Goal: Answer question/provide support: Share knowledge or assist other users

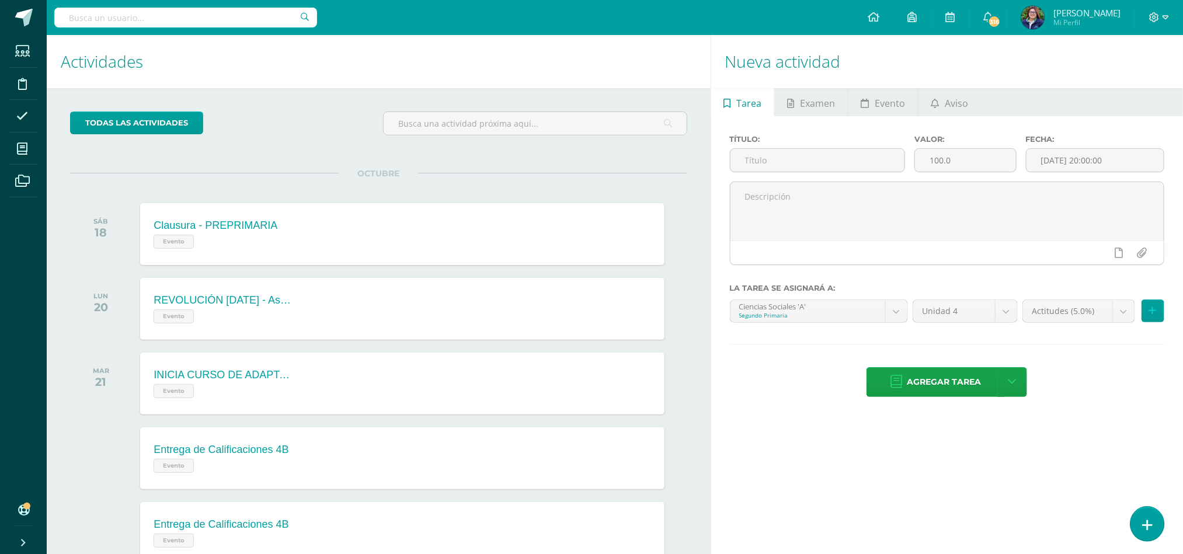
click at [1139, 515] on link at bounding box center [1146, 524] width 33 height 34
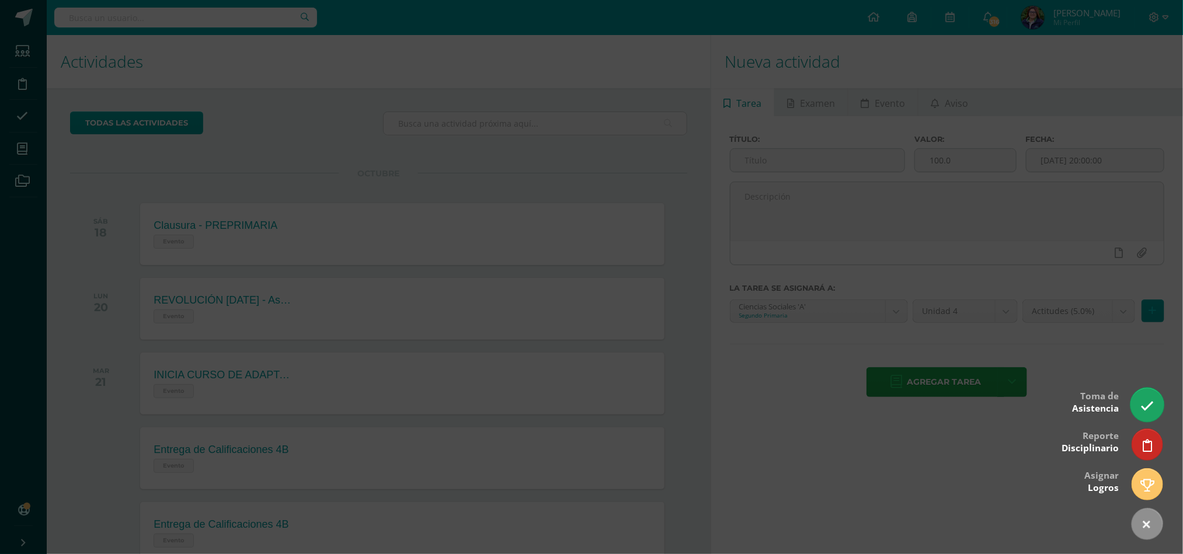
click at [1144, 416] on link at bounding box center [1146, 405] width 33 height 34
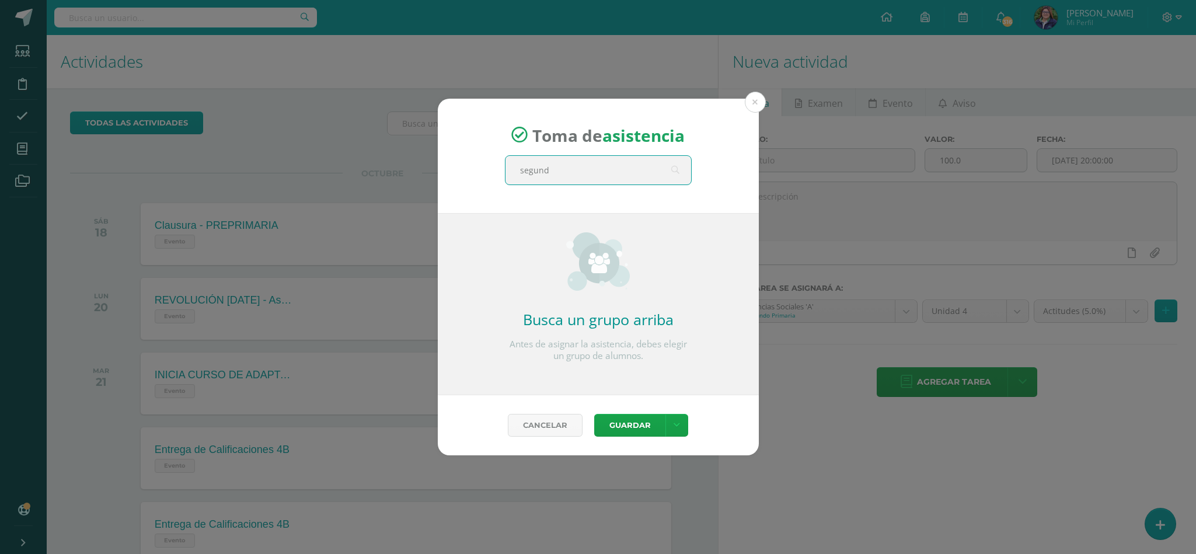
type input "segundo"
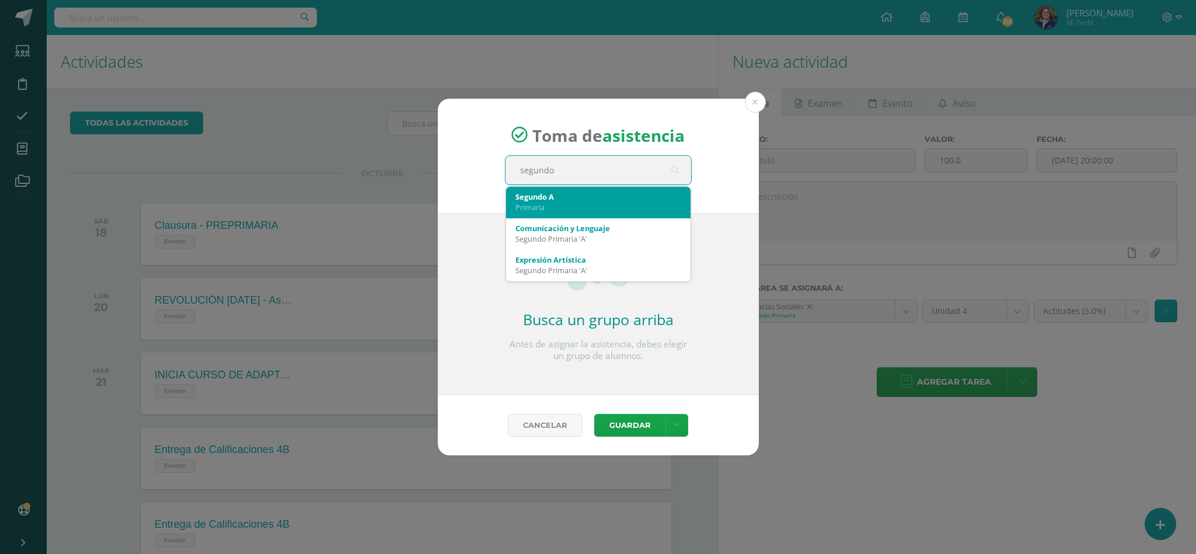
click at [578, 216] on div "Segundo A Primaria" at bounding box center [598, 203] width 184 height 32
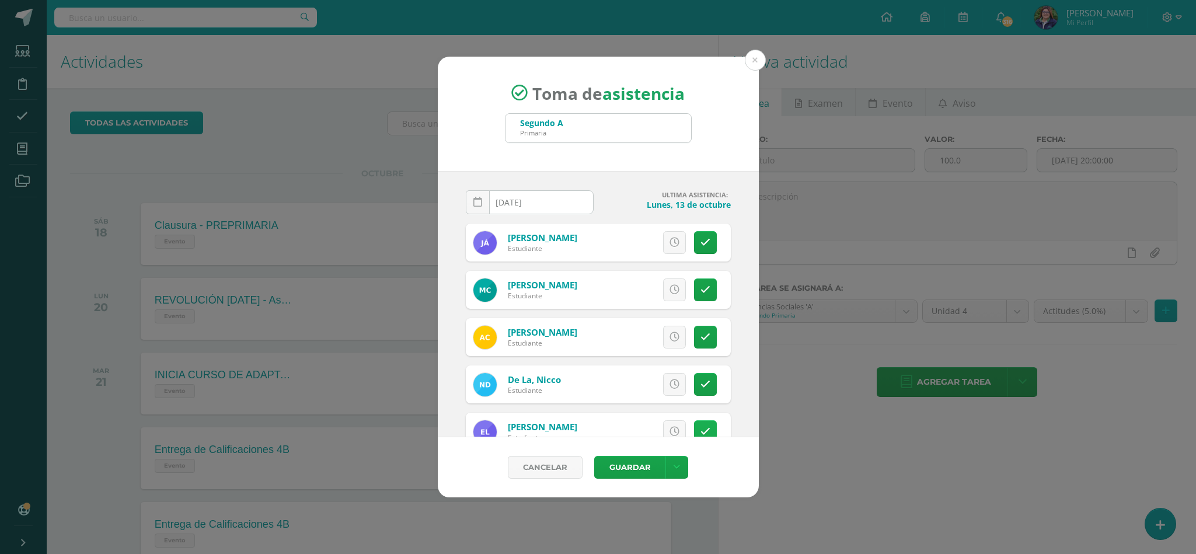
click at [694, 424] on link at bounding box center [705, 431] width 23 height 23
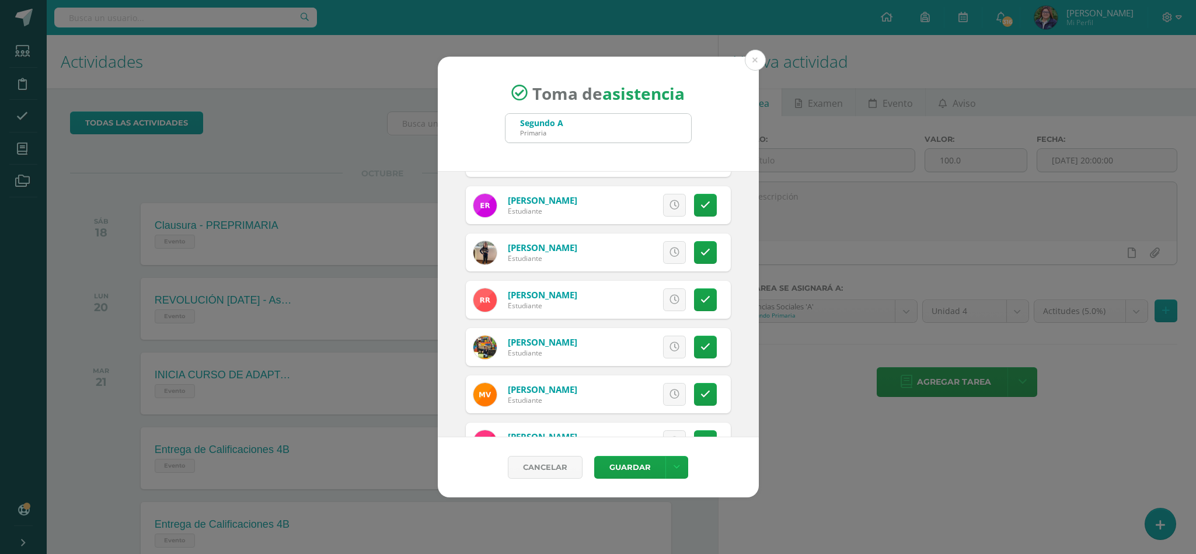
scroll to position [600, 0]
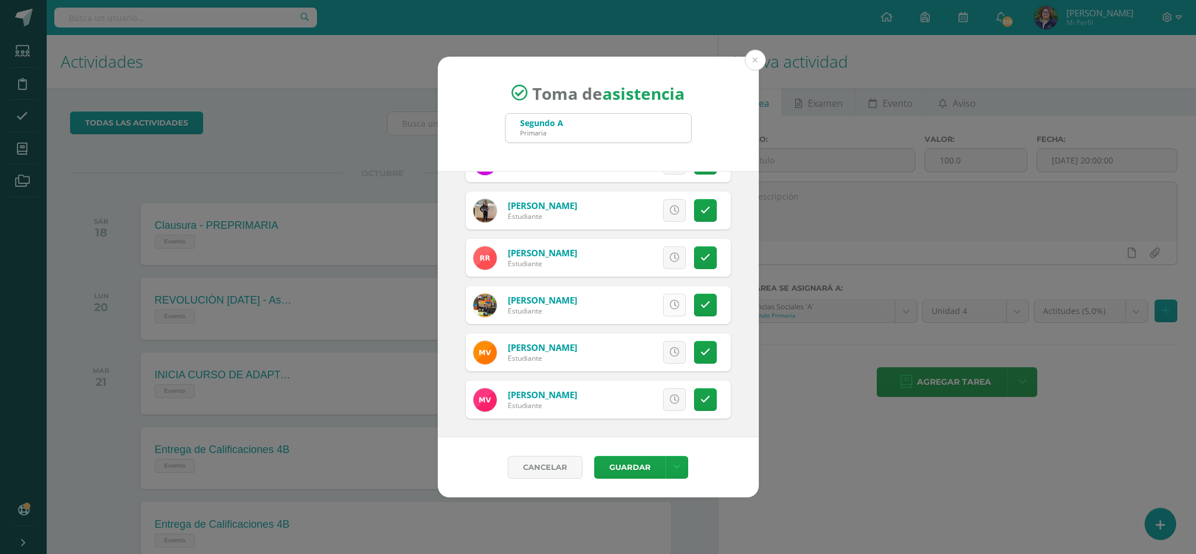
click at [663, 314] on link at bounding box center [674, 305] width 23 height 23
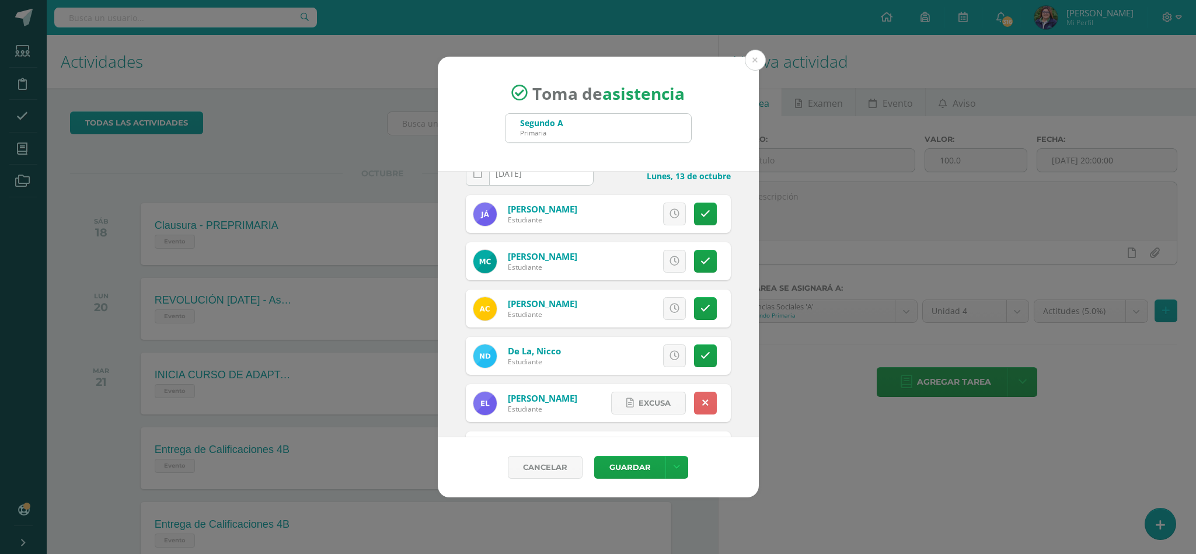
scroll to position [0, 0]
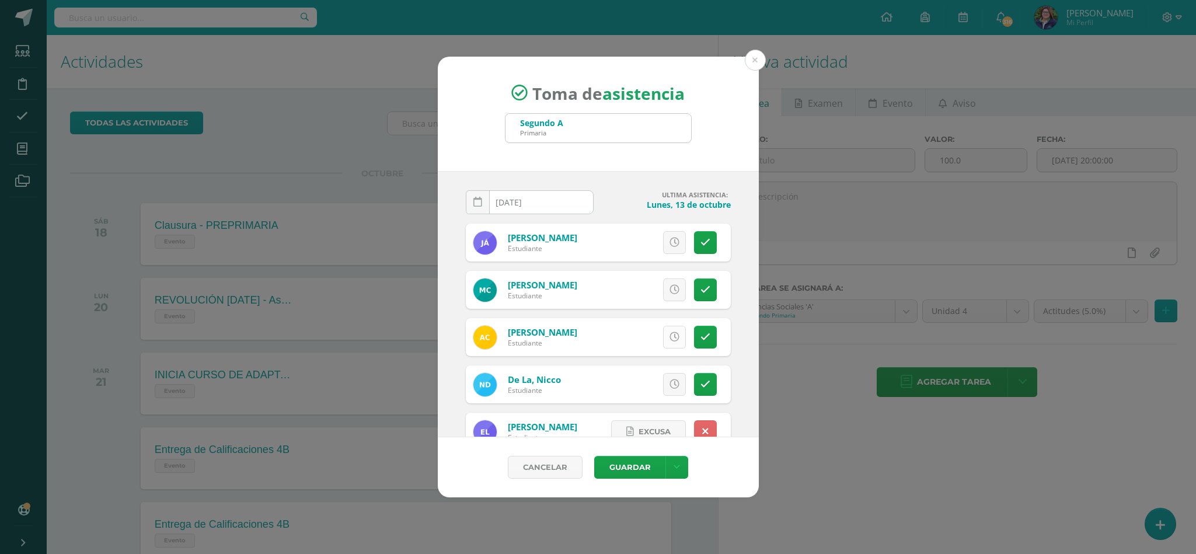
click at [666, 342] on link at bounding box center [674, 337] width 23 height 23
click at [620, 459] on button "Guardar" at bounding box center [629, 467] width 71 height 23
